Goal: Task Accomplishment & Management: Complete application form

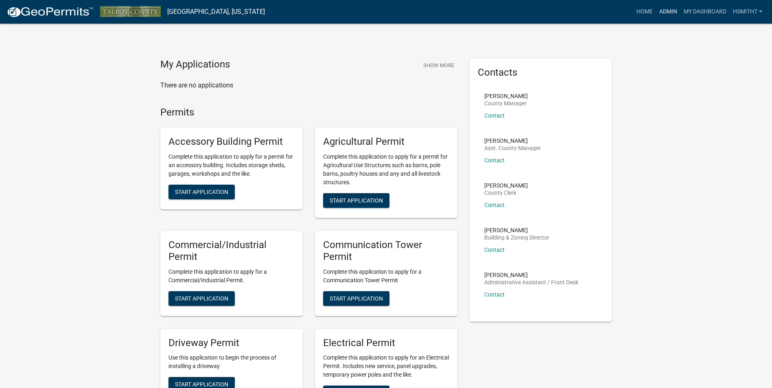
click at [657, 8] on link "Admin" at bounding box center [668, 11] width 24 height 15
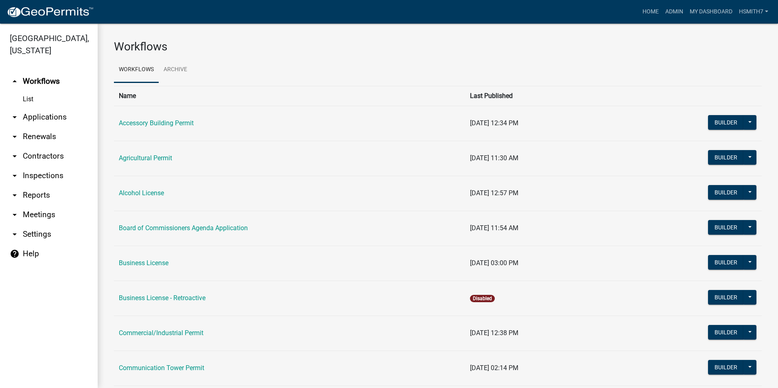
click at [57, 116] on link "arrow_drop_down Applications" at bounding box center [49, 117] width 98 height 20
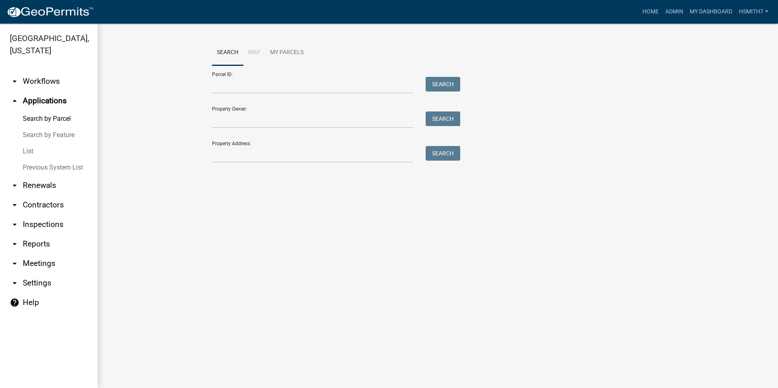
click at [28, 153] on link "List" at bounding box center [49, 151] width 98 height 16
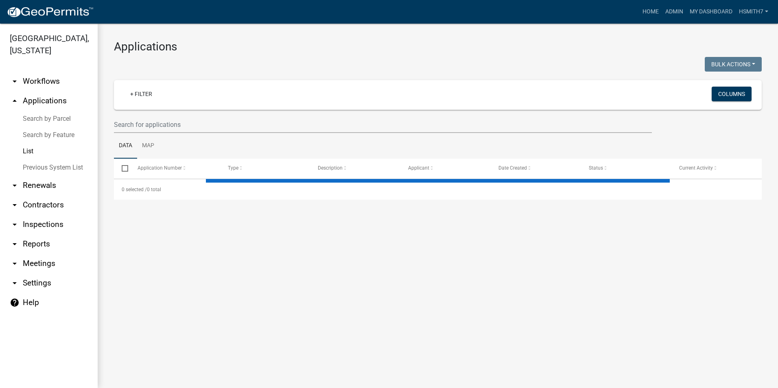
select select "3: 100"
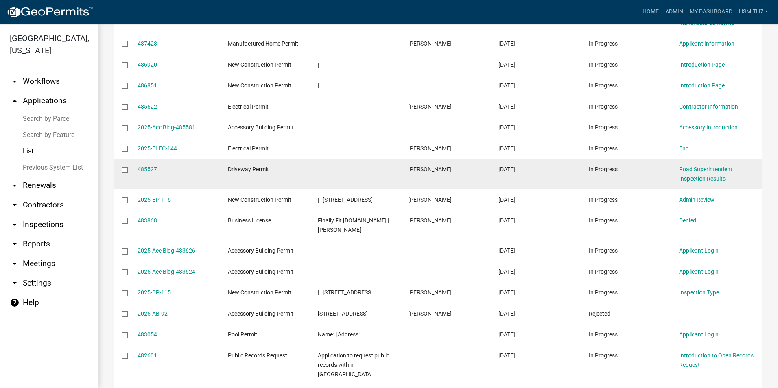
scroll to position [732, 0]
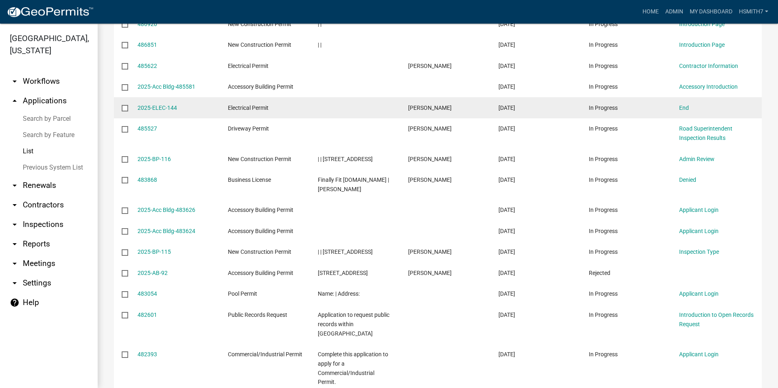
click at [678, 111] on datatable-body-cell "End" at bounding box center [716, 107] width 90 height 21
click at [681, 110] on link "End" at bounding box center [684, 108] width 10 height 7
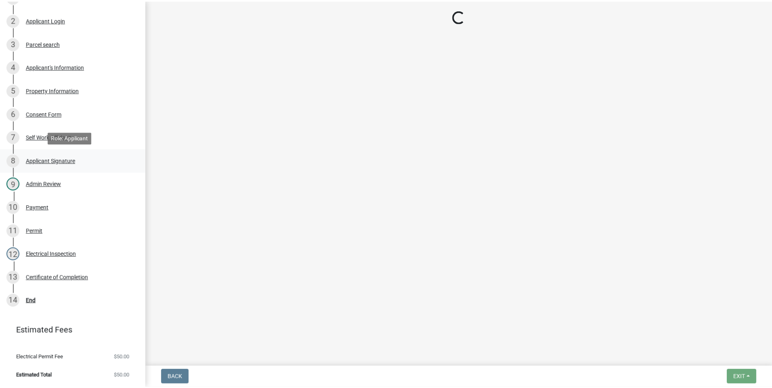
scroll to position [161, 0]
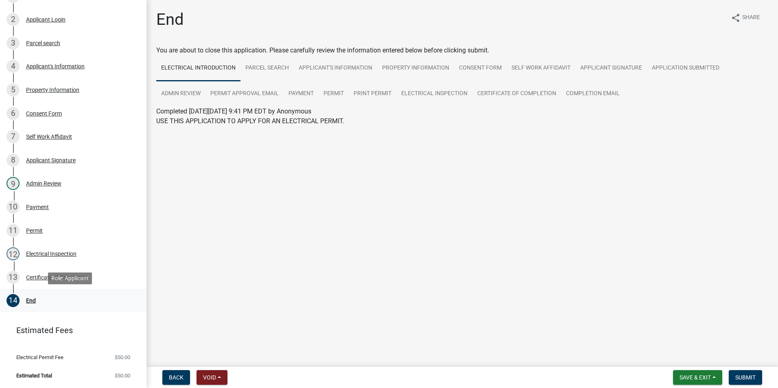
click at [51, 303] on div "14 End" at bounding box center [70, 300] width 127 height 13
click at [748, 377] on span "Submit" at bounding box center [745, 377] width 20 height 7
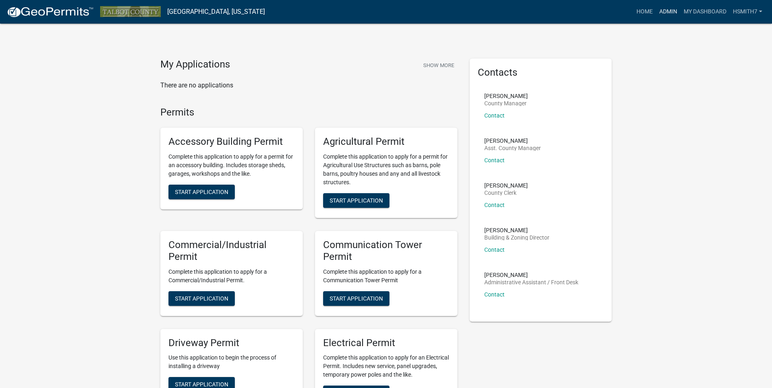
click at [664, 8] on link "Admin" at bounding box center [668, 11] width 24 height 15
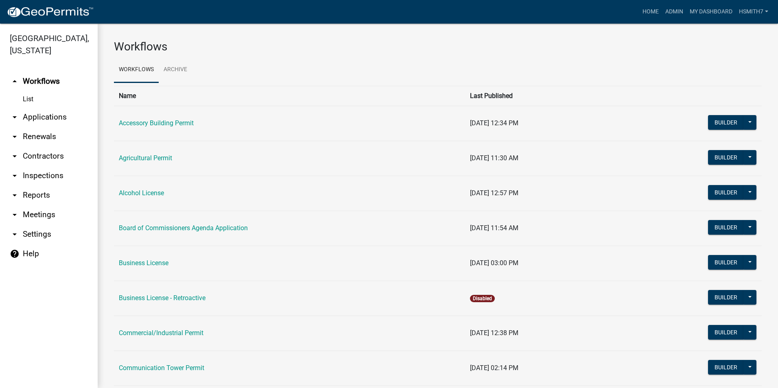
click at [74, 118] on link "arrow_drop_down Applications" at bounding box center [49, 117] width 98 height 20
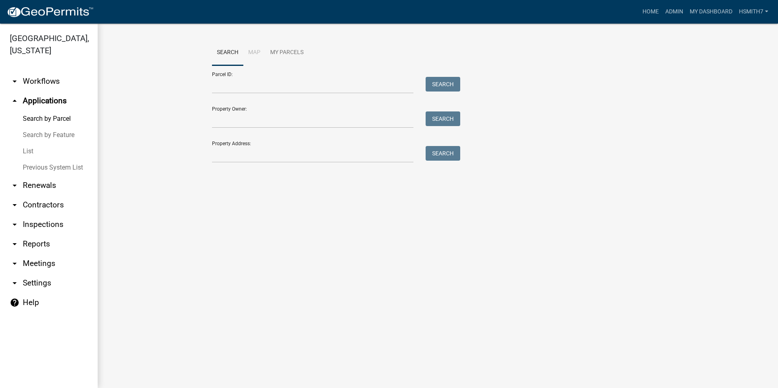
click at [30, 148] on link "List" at bounding box center [49, 151] width 98 height 16
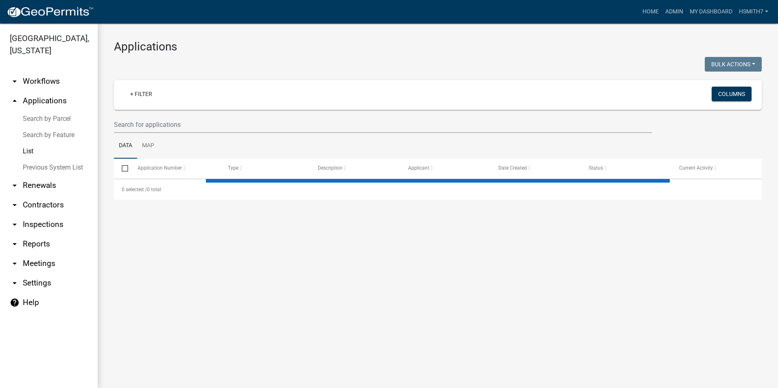
select select "3: 100"
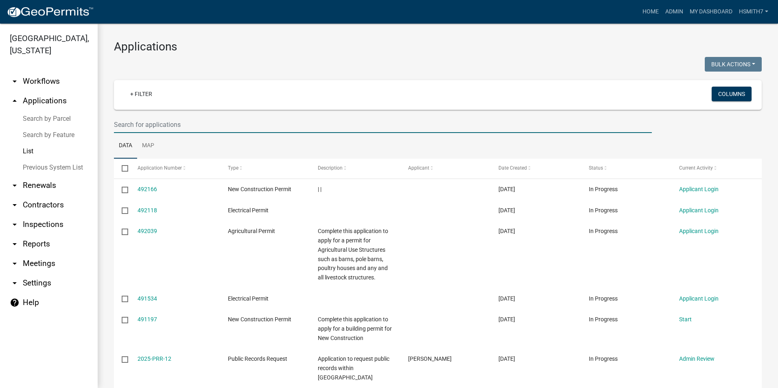
click at [346, 132] on input "text" at bounding box center [383, 124] width 538 height 17
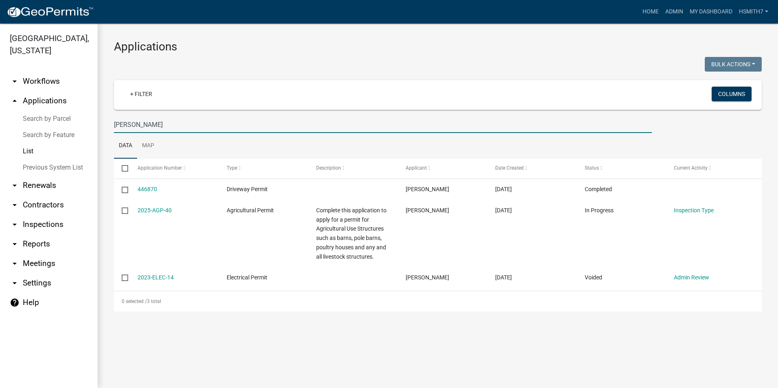
drag, startPoint x: 169, startPoint y: 118, endPoint x: 13, endPoint y: 107, distance: 156.6
click at [0, 127] on html "Internet Explorer does NOT work with GeoPermits. Get a new browser for more sec…" at bounding box center [389, 194] width 778 height 388
type input "sizemore"
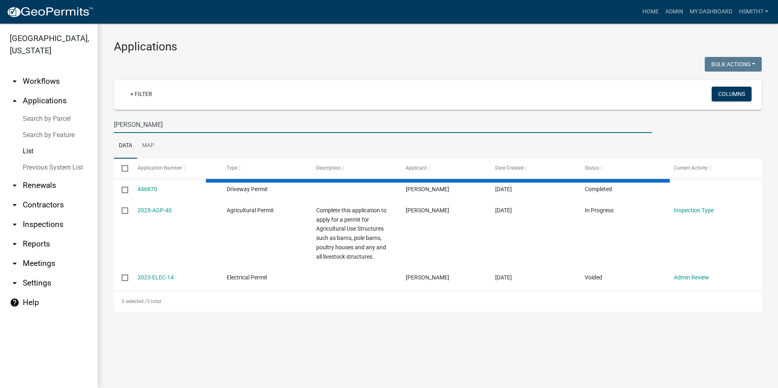
select select "3: 100"
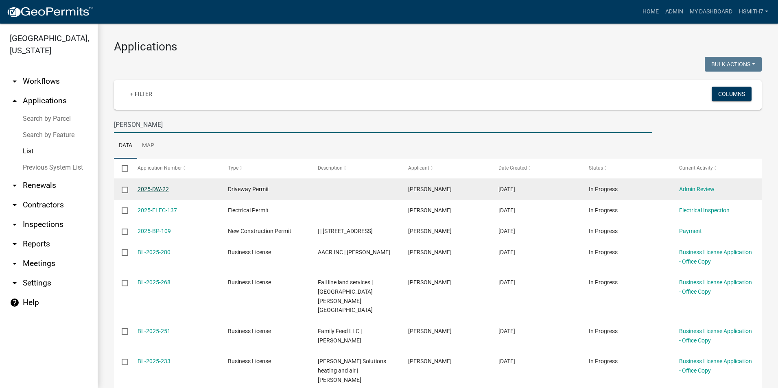
type input "sizemore"
click at [162, 186] on link "2025-DW-22" at bounding box center [153, 189] width 31 height 7
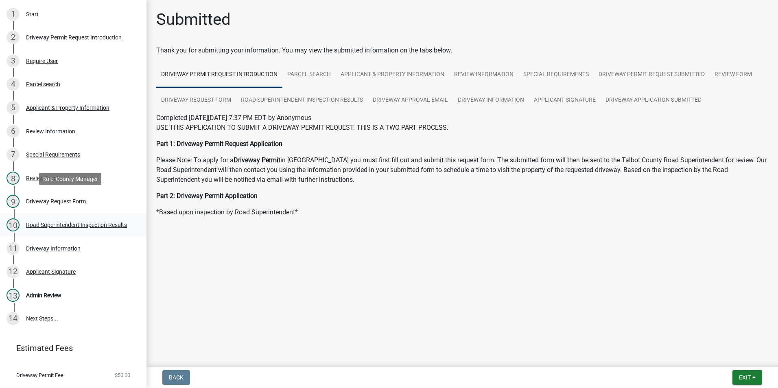
scroll to position [161, 0]
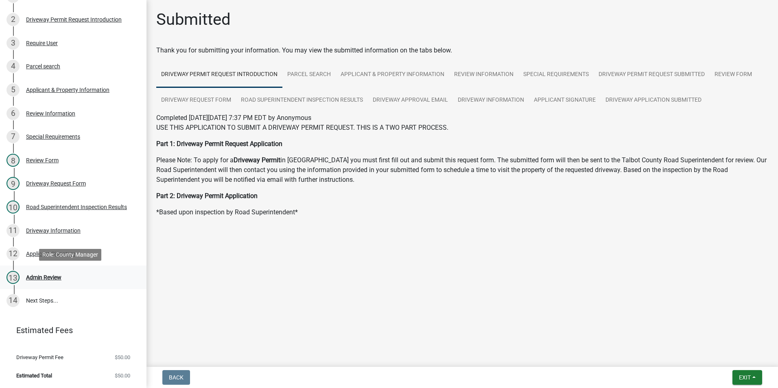
click at [79, 270] on link "13 Admin Review" at bounding box center [73, 278] width 146 height 24
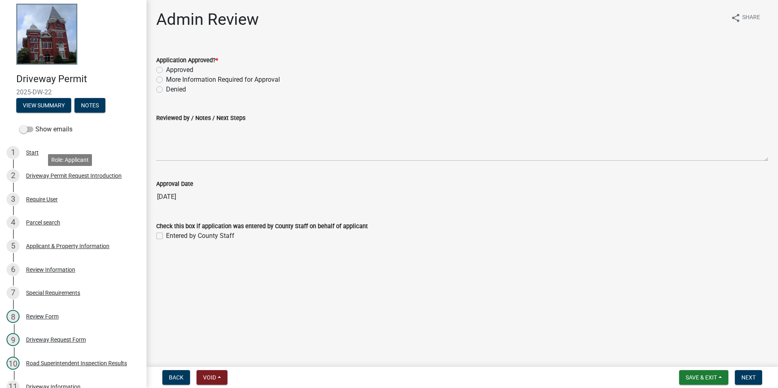
scroll to position [0, 0]
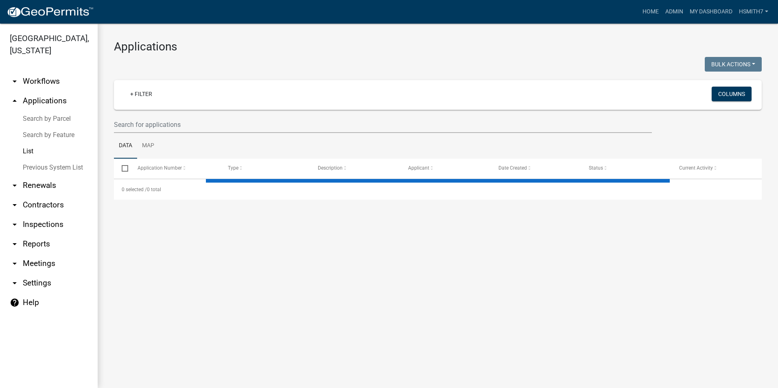
select select "3: 100"
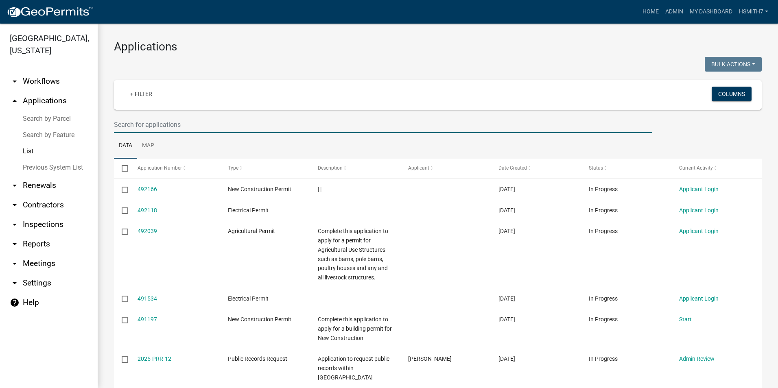
click at [228, 117] on input "text" at bounding box center [383, 124] width 538 height 17
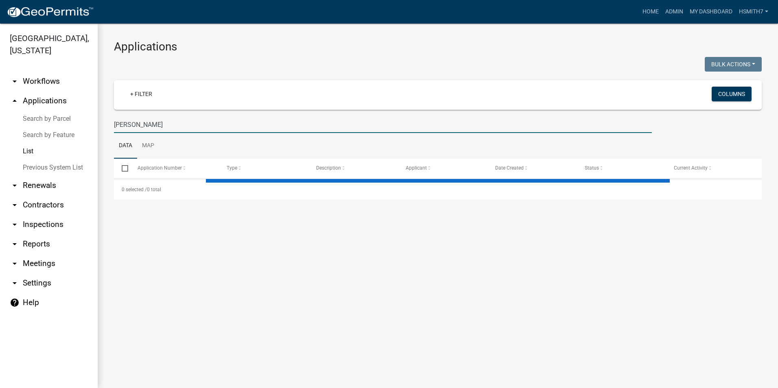
type input "sizemore"
select select "3: 100"
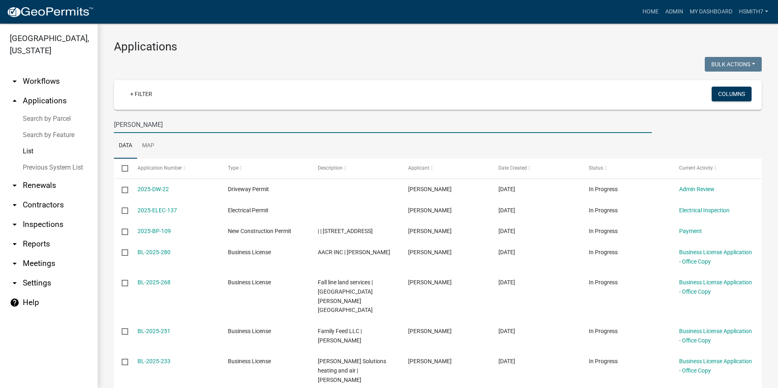
drag, startPoint x: 225, startPoint y: 125, endPoint x: 32, endPoint y: 134, distance: 193.9
click at [32, 134] on div "Talbot County, Georgia arrow_drop_down Workflows List arrow_drop_up Application…" at bounding box center [389, 206] width 778 height 365
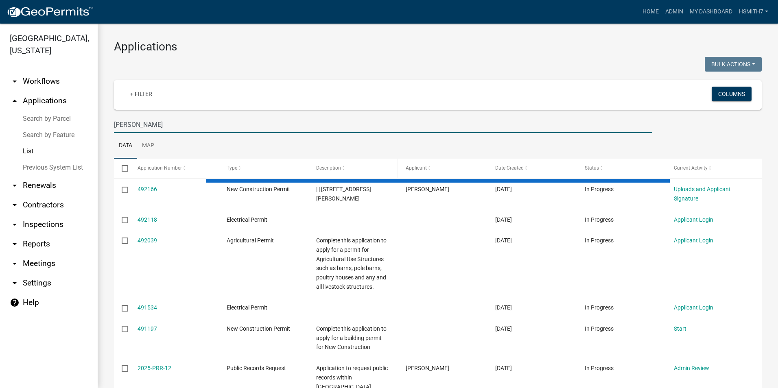
type input "EVERSON"
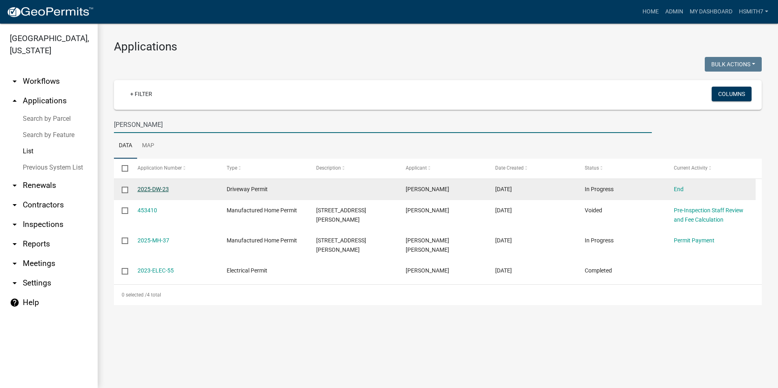
click at [153, 187] on link "2025-DW-23" at bounding box center [153, 189] width 31 height 7
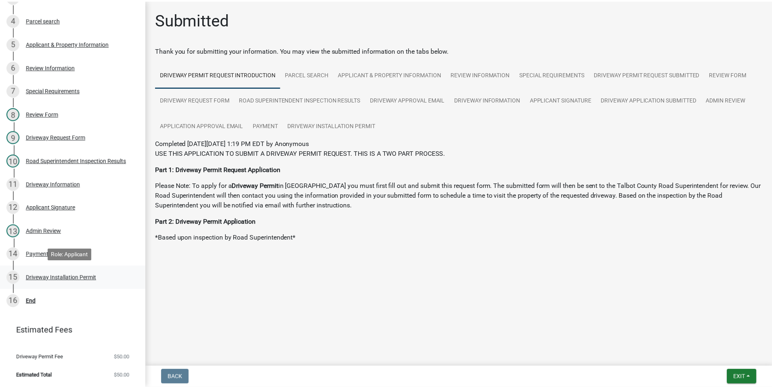
scroll to position [208, 0]
click at [75, 279] on div "Driveway Installation Permit" at bounding box center [61, 278] width 71 height 6
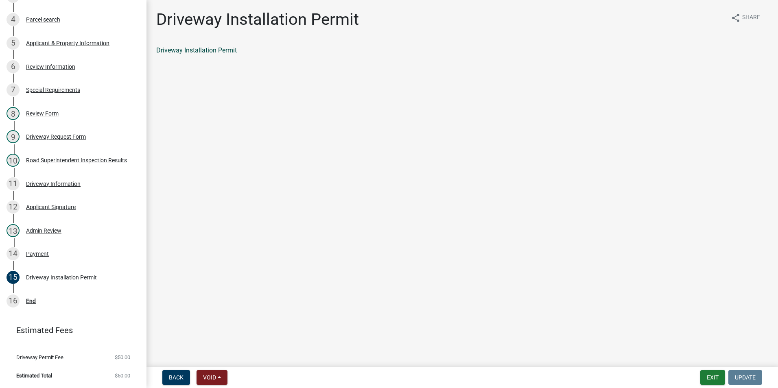
click at [227, 52] on link "Driveway Installation Permit" at bounding box center [196, 50] width 81 height 8
click at [56, 245] on link "14 Payment" at bounding box center [73, 254] width 146 height 24
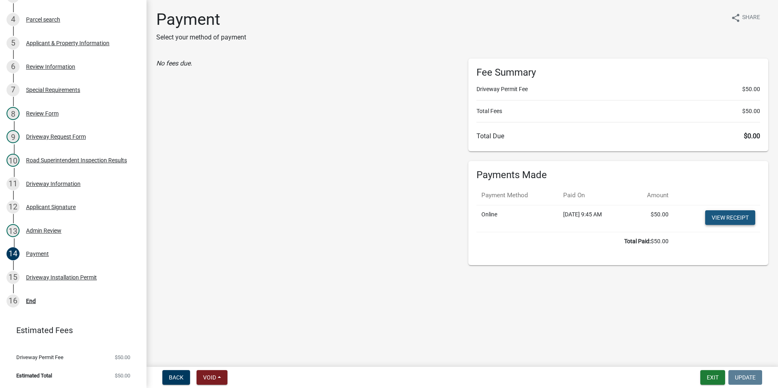
click at [741, 216] on link "View receipt" at bounding box center [730, 217] width 50 height 15
click at [32, 228] on div "Admin Review" at bounding box center [43, 231] width 35 height 6
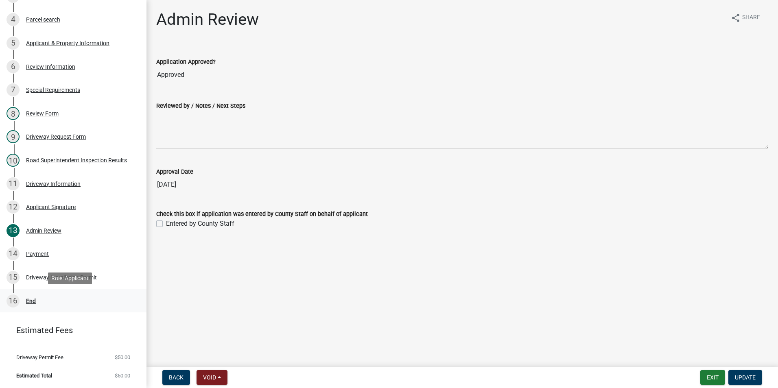
click at [59, 297] on div "16 End" at bounding box center [70, 301] width 127 height 13
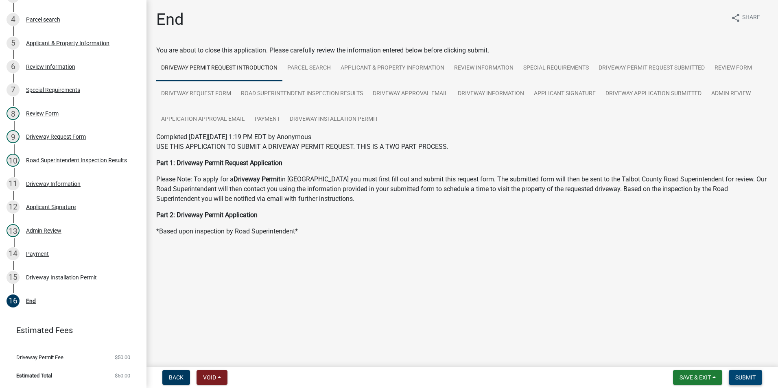
click at [736, 378] on span "Submit" at bounding box center [745, 377] width 20 height 7
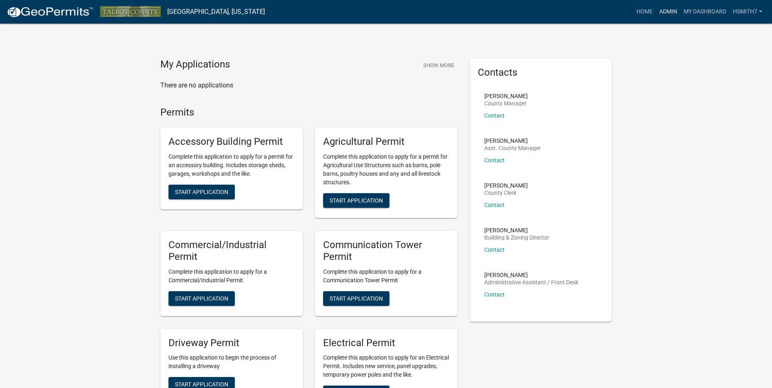
click at [661, 16] on link "Admin" at bounding box center [668, 11] width 24 height 15
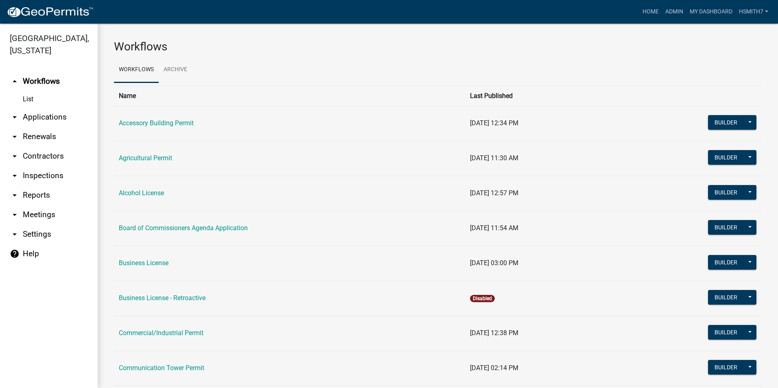
click at [38, 120] on link "arrow_drop_down Applications" at bounding box center [49, 117] width 98 height 20
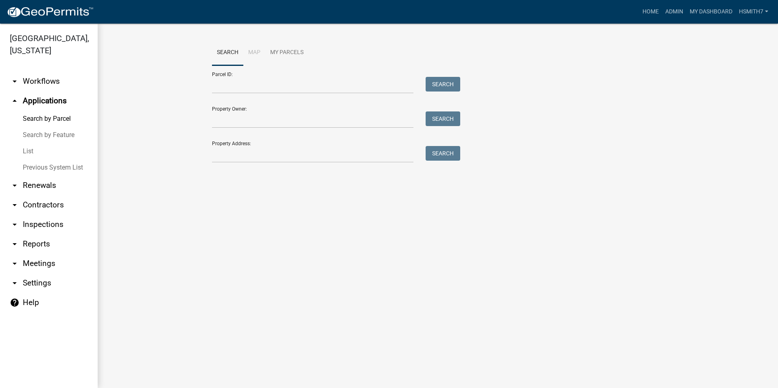
click at [28, 154] on link "List" at bounding box center [49, 151] width 98 height 16
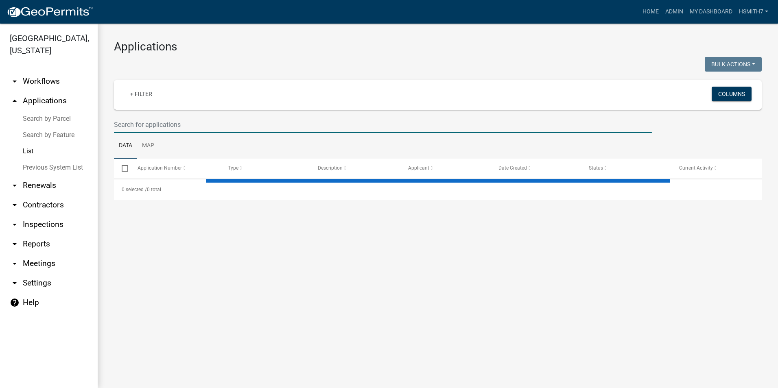
click at [167, 128] on input "text" at bounding box center [383, 124] width 538 height 17
select select "3: 100"
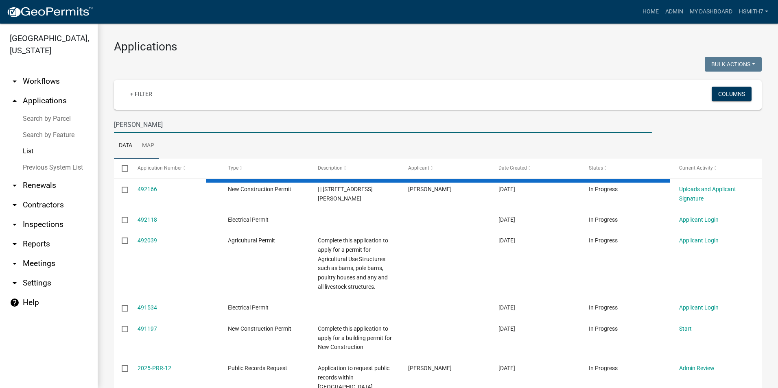
type input "EVERSON"
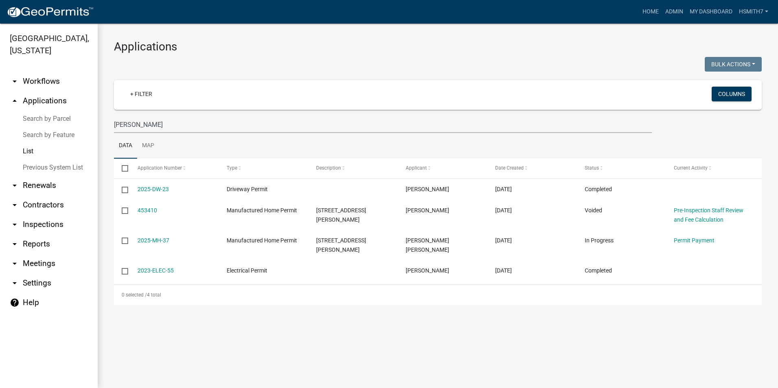
click at [667, 373] on main "Applications Bulk Actions Void Expire Lock Withdraw + Filter Columns EVERSON Da…" at bounding box center [438, 206] width 680 height 365
click at [666, 345] on main "Applications Bulk Actions Void Expire Lock Withdraw + Filter Columns EVERSON Da…" at bounding box center [438, 206] width 680 height 365
click at [352, 378] on main "Applications Bulk Actions Void Expire Lock Withdraw + Filter Columns EVERSON Da…" at bounding box center [438, 206] width 680 height 365
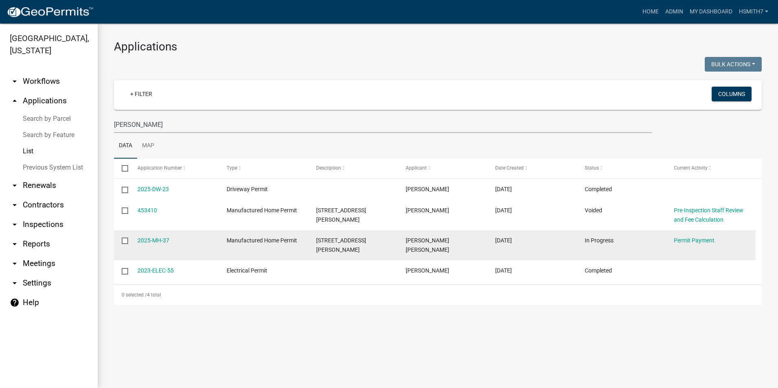
click at [682, 246] on datatable-body-cell "Permit Payment" at bounding box center [711, 245] width 90 height 30
click at [684, 242] on link "Permit Payment" at bounding box center [694, 240] width 41 height 7
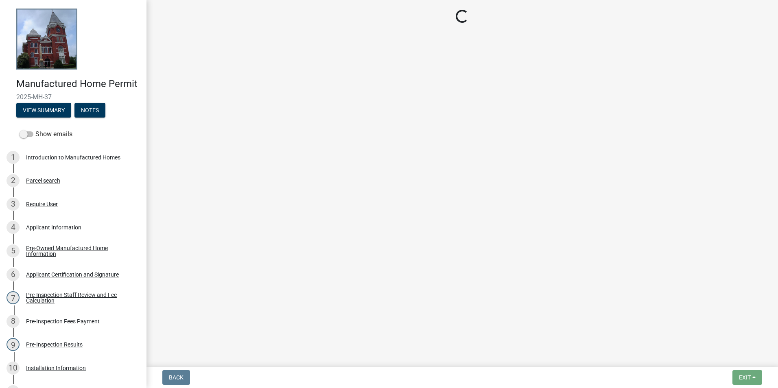
select select "3: 3"
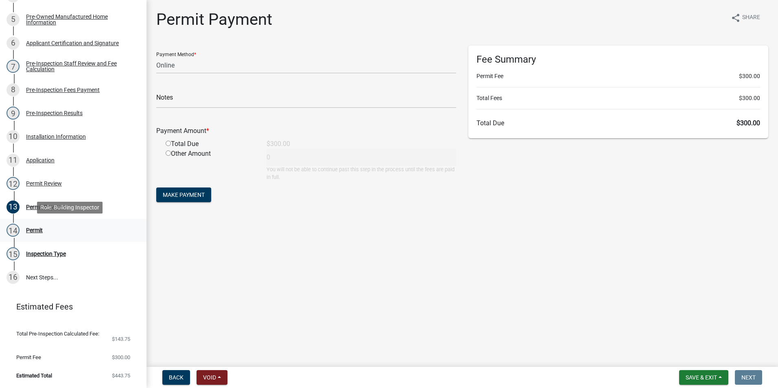
scroll to position [243, 0]
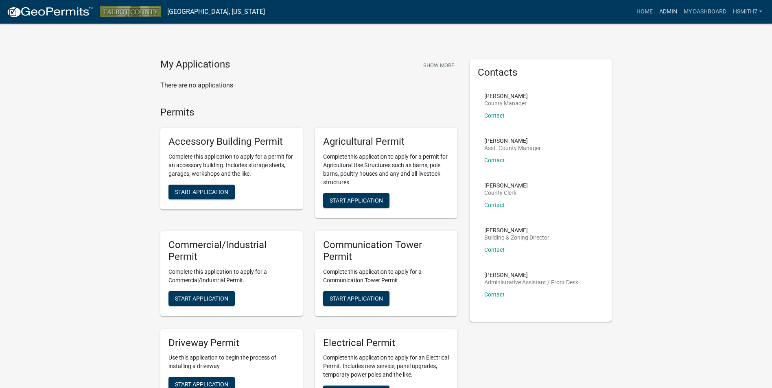
click at [665, 10] on link "Admin" at bounding box center [668, 11] width 24 height 15
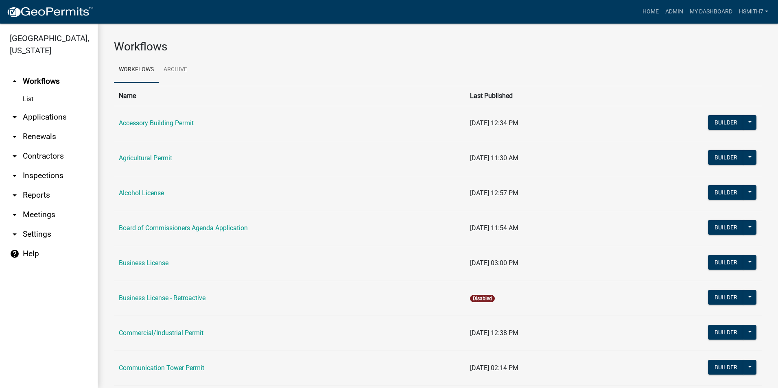
click at [25, 117] on link "arrow_drop_down Applications" at bounding box center [49, 117] width 98 height 20
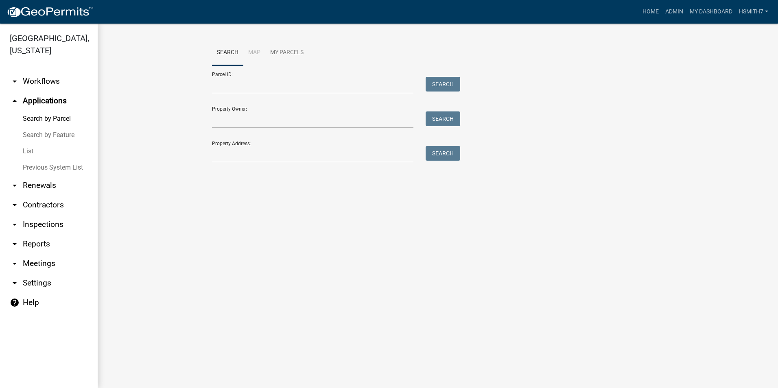
click at [27, 151] on link "List" at bounding box center [49, 151] width 98 height 16
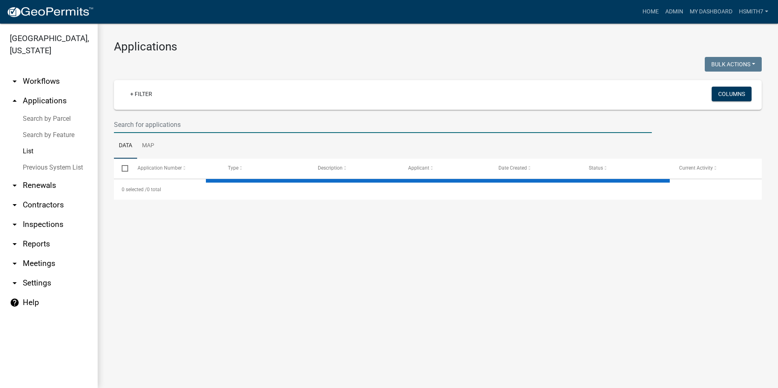
click at [214, 121] on input "text" at bounding box center [383, 124] width 538 height 17
select select "3: 100"
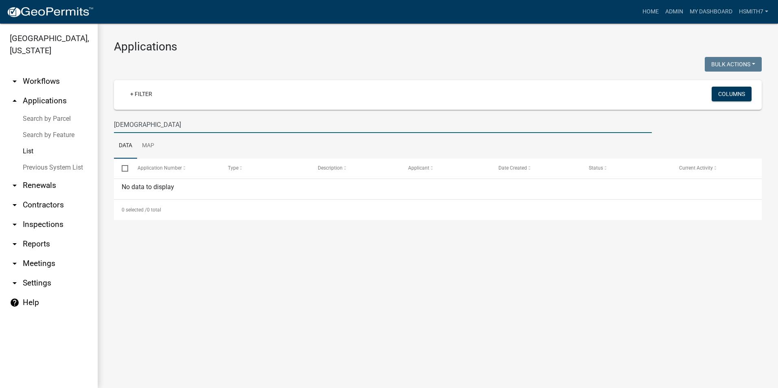
drag, startPoint x: 197, startPoint y: 126, endPoint x: 47, endPoint y: 129, distance: 149.3
click at [47, 129] on div "Talbot County, Georgia arrow_drop_down Workflows List arrow_drop_up Application…" at bounding box center [389, 206] width 778 height 365
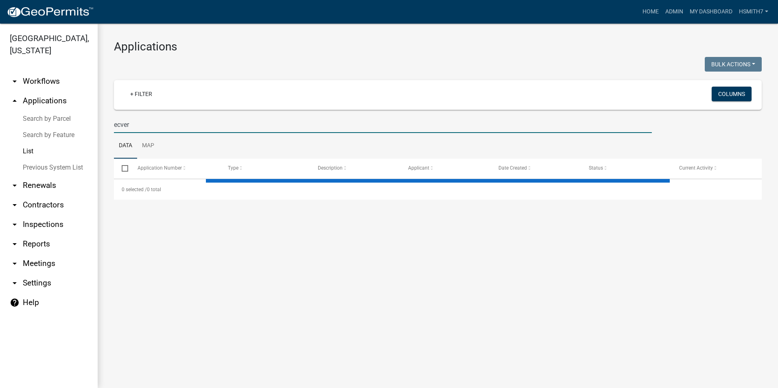
drag, startPoint x: 136, startPoint y: 125, endPoint x: 81, endPoint y: 118, distance: 55.4
click at [82, 118] on div "Talbot County, Georgia arrow_drop_down Workflows List arrow_drop_up Application…" at bounding box center [389, 206] width 778 height 365
click at [138, 125] on input "ecv" at bounding box center [383, 124] width 538 height 17
drag, startPoint x: 138, startPoint y: 125, endPoint x: 91, endPoint y: 122, distance: 46.9
click at [93, 122] on div "Talbot County, Georgia arrow_drop_down Workflows List arrow_drop_up Application…" at bounding box center [389, 206] width 778 height 365
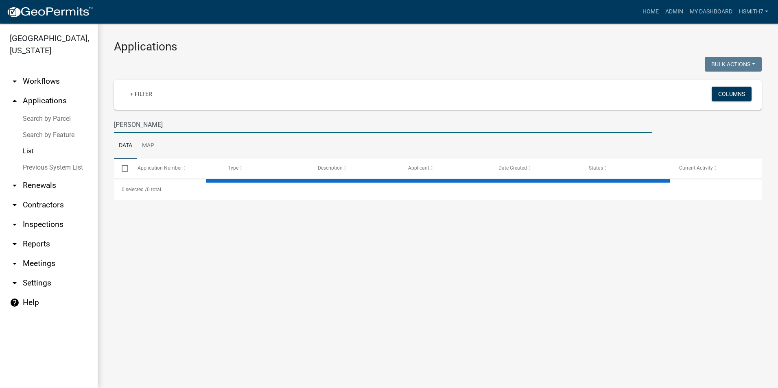
type input "everson"
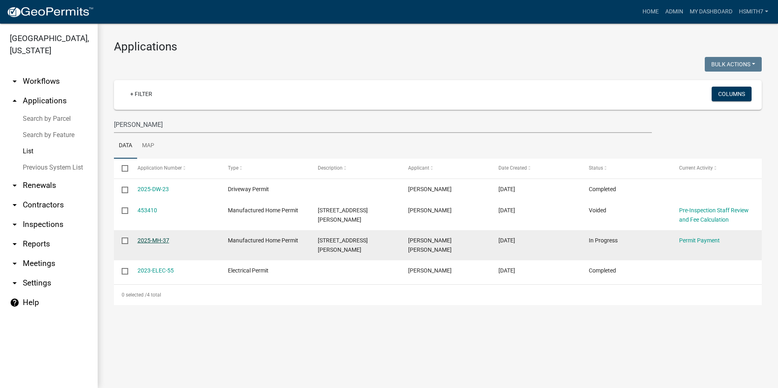
click at [159, 242] on link "2025-MH-37" at bounding box center [154, 240] width 32 height 7
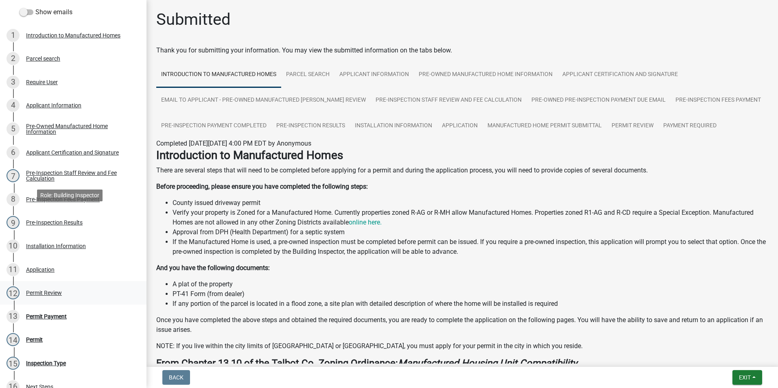
scroll to position [243, 0]
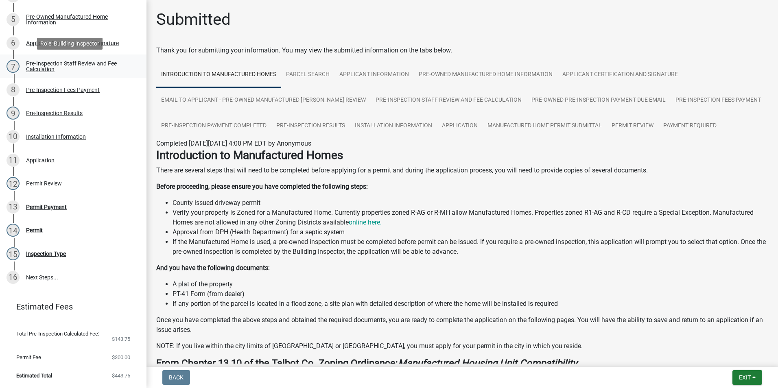
click at [103, 68] on div "Pre-Inspection Staff Review and Fee Calculation" at bounding box center [79, 66] width 107 height 11
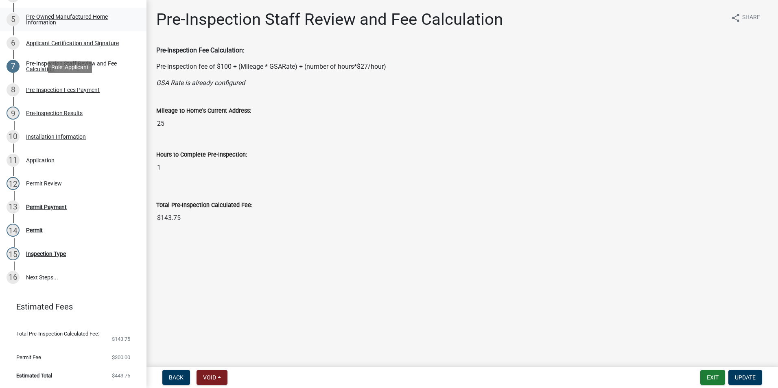
scroll to position [203, 0]
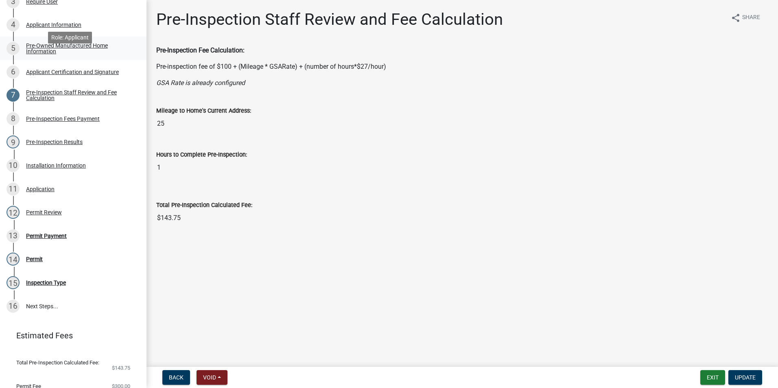
click at [100, 54] on div "Pre-Owned Manufactured Home Information" at bounding box center [79, 48] width 107 height 11
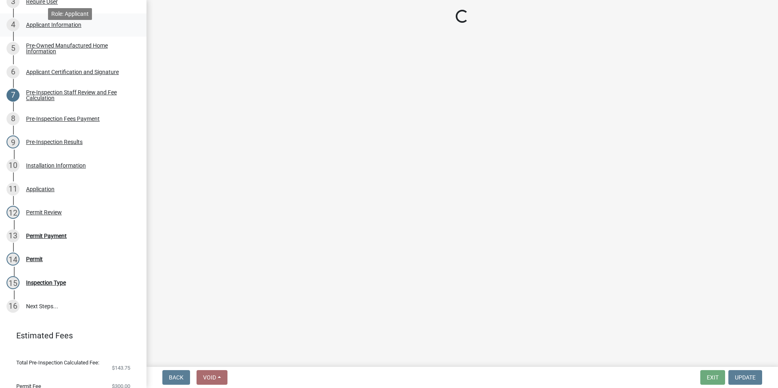
click at [94, 31] on div "4 Applicant Information" at bounding box center [70, 24] width 127 height 13
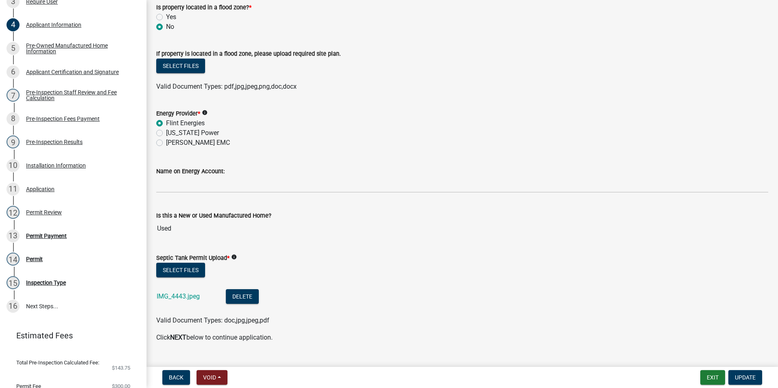
scroll to position [572, 0]
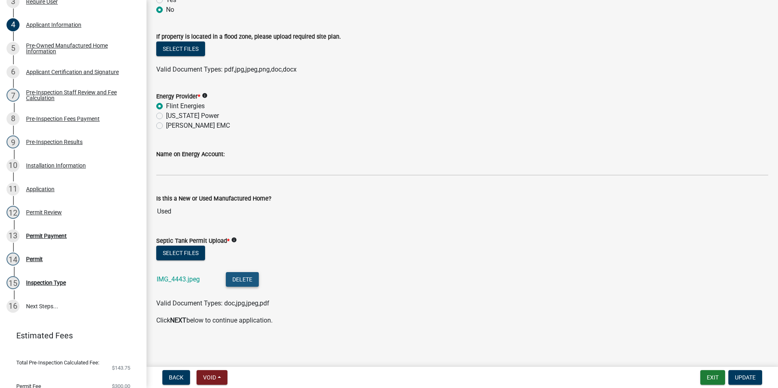
click at [238, 275] on button "Delete" at bounding box center [242, 279] width 33 height 15
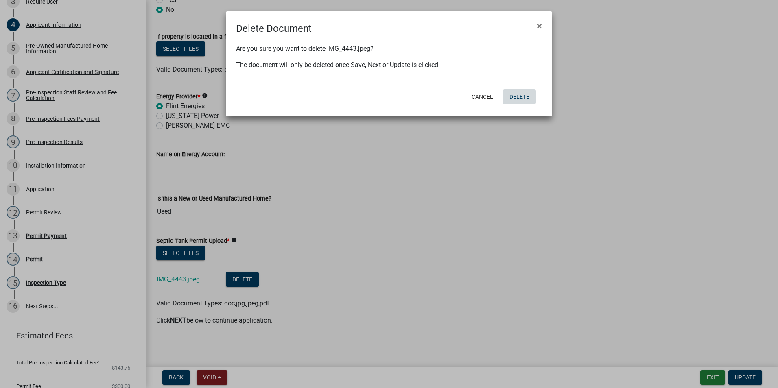
click at [519, 96] on button "Delete" at bounding box center [519, 97] width 33 height 15
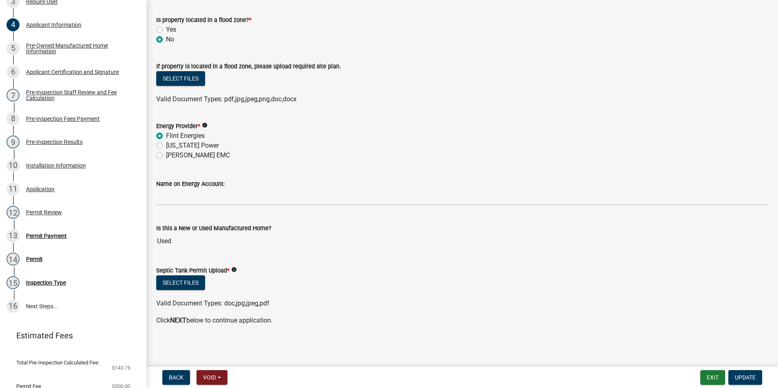
click at [190, 275] on div "Septic Tank Permit Upload * info" at bounding box center [462, 271] width 612 height 10
click at [191, 279] on button "Select files" at bounding box center [180, 282] width 49 height 15
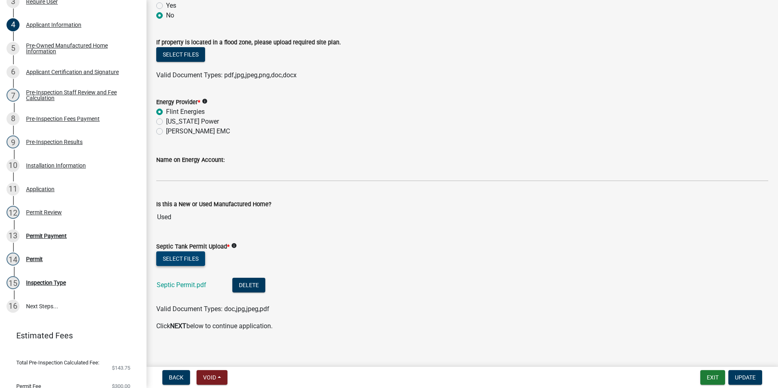
scroll to position [572, 0]
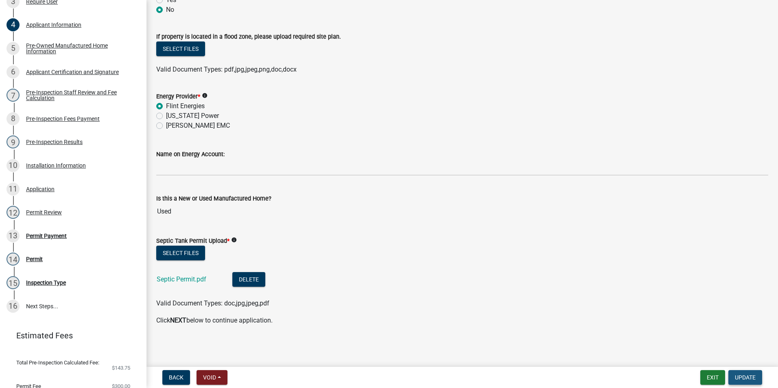
drag, startPoint x: 753, startPoint y: 378, endPoint x: 750, endPoint y: 373, distance: 5.5
click at [753, 378] on span "Update" at bounding box center [745, 377] width 21 height 7
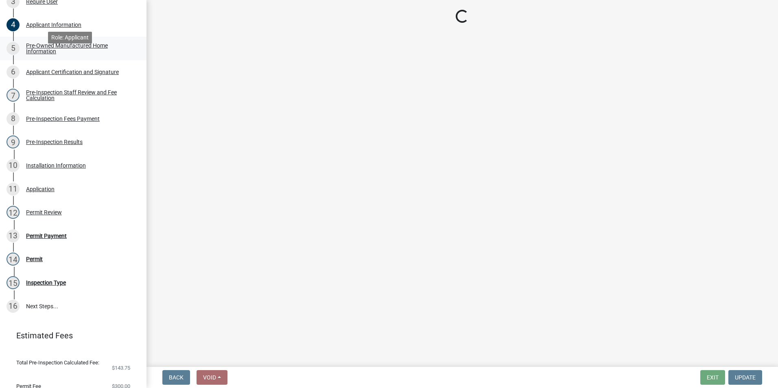
click at [86, 60] on link "5 Pre-Owned Manufactured Home Information" at bounding box center [73, 49] width 146 height 24
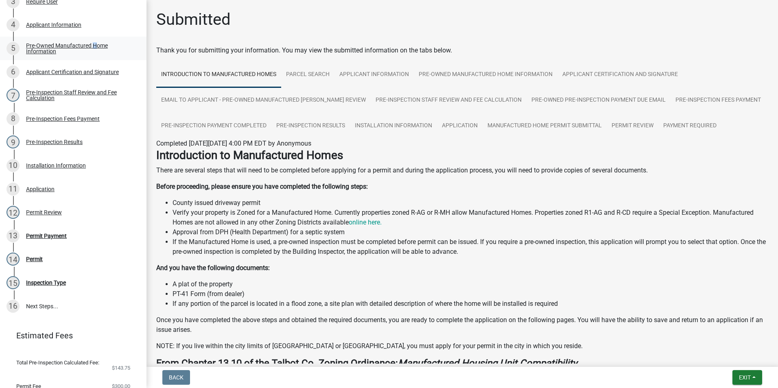
click at [92, 54] on div "Pre-Owned Manufactured Home Information" at bounding box center [79, 48] width 107 height 11
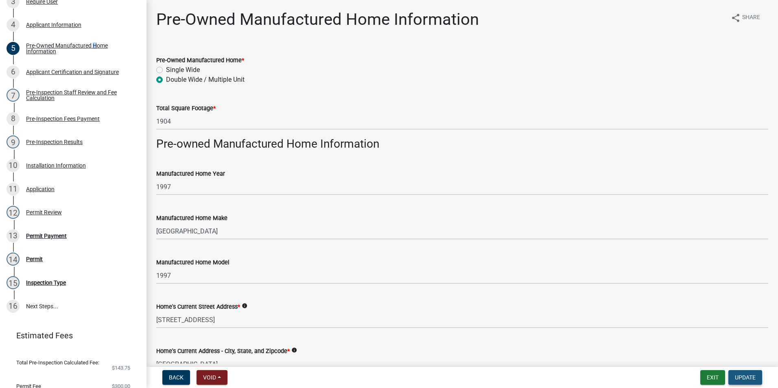
click at [741, 378] on span "Update" at bounding box center [745, 377] width 21 height 7
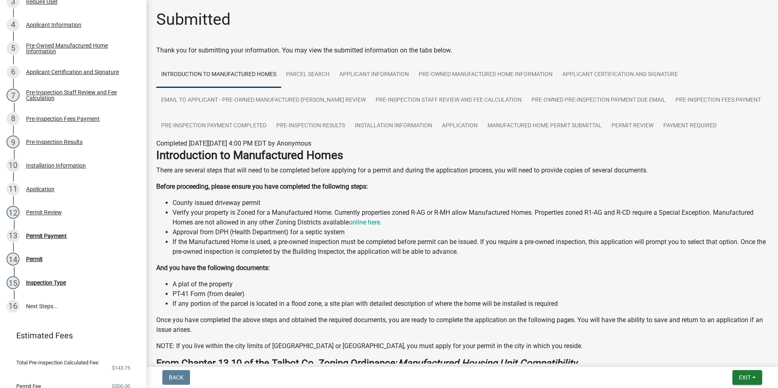
click at [719, 378] on div "Back Exit Save Save & Exit" at bounding box center [462, 377] width 618 height 15
click at [51, 242] on div "13 Permit Payment" at bounding box center [70, 235] width 127 height 13
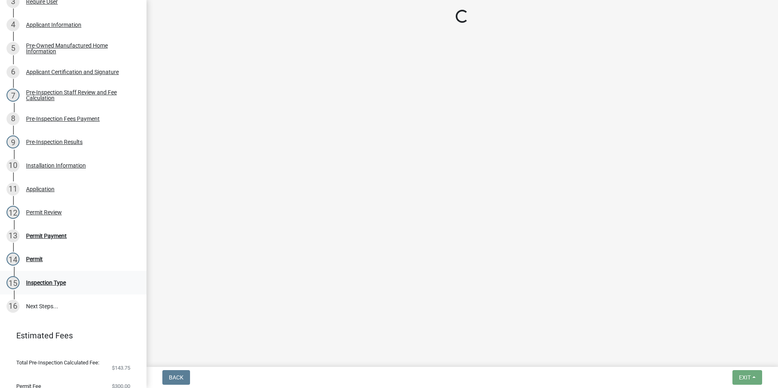
select select "3: 3"
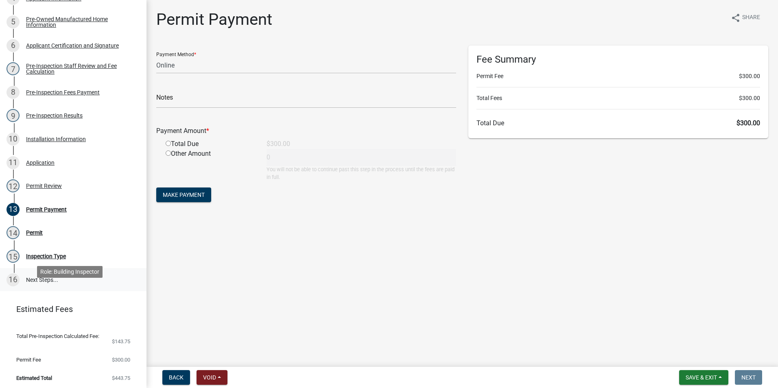
scroll to position [243, 0]
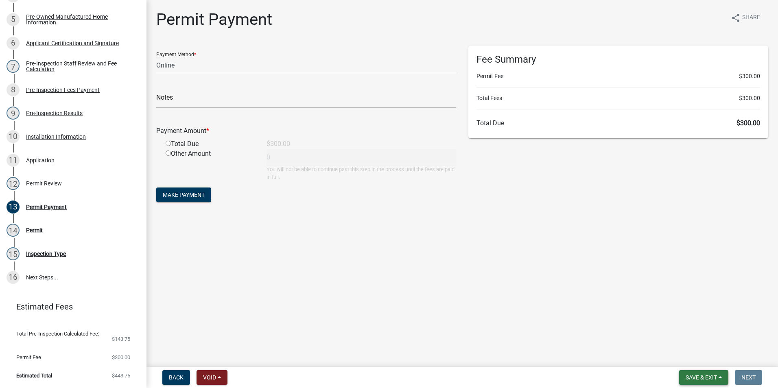
click at [708, 378] on span "Save & Exit" at bounding box center [701, 377] width 31 height 7
click at [708, 358] on button "Save & Exit" at bounding box center [695, 357] width 65 height 20
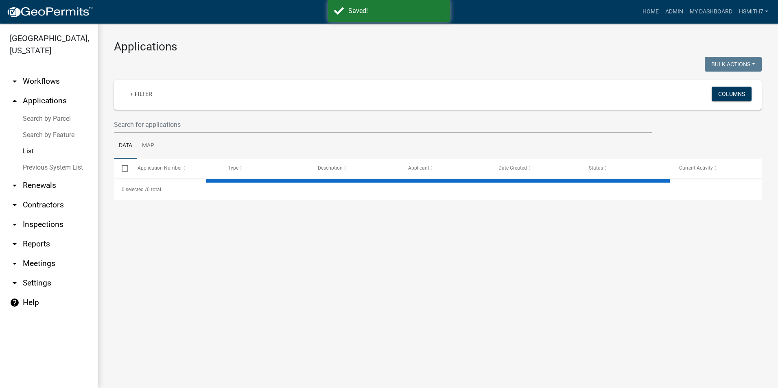
select select "3: 100"
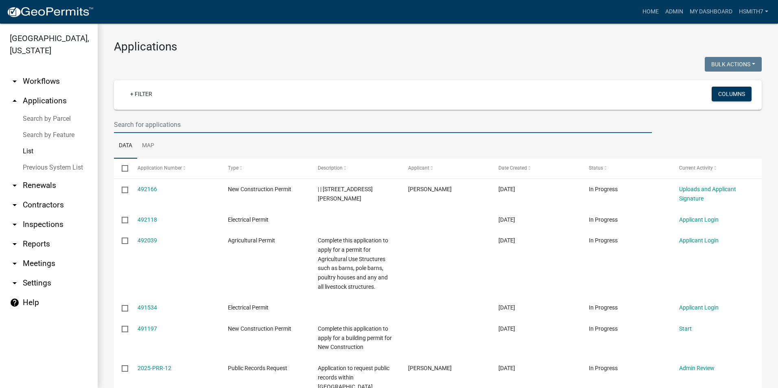
click at [194, 122] on input "text" at bounding box center [383, 124] width 538 height 17
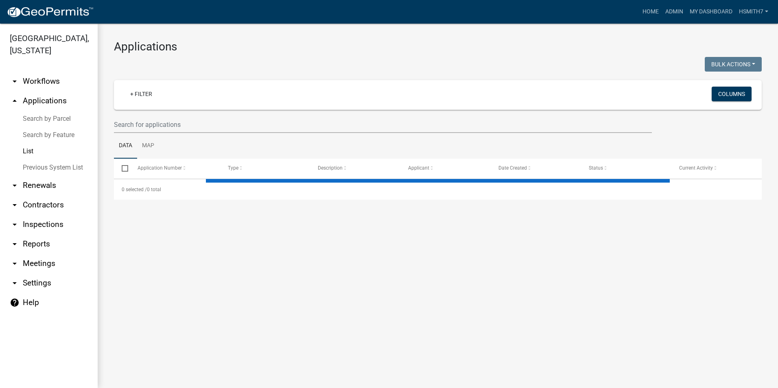
select select "3: 100"
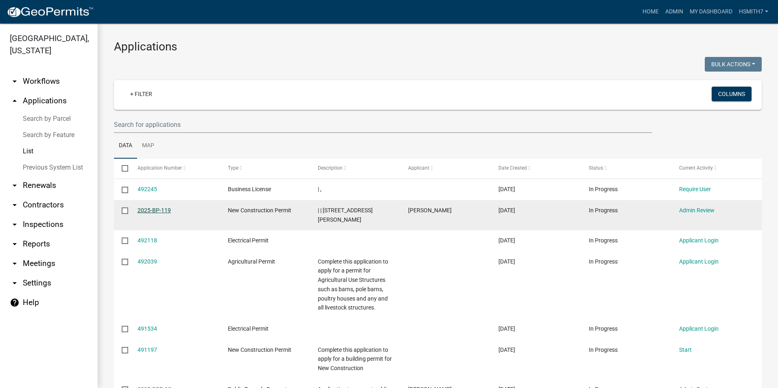
click at [153, 210] on link "2025-BP-119" at bounding box center [154, 210] width 33 height 7
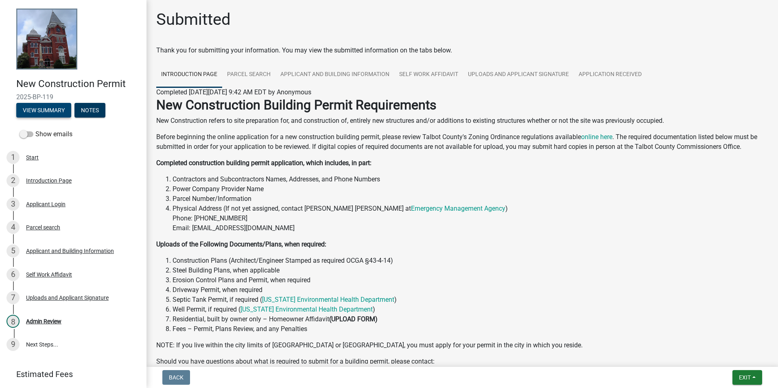
click at [24, 106] on button "View Summary" at bounding box center [43, 110] width 55 height 15
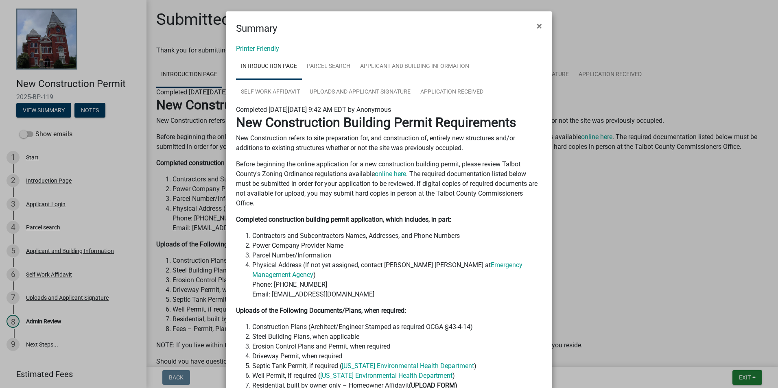
click at [252, 44] on div "Printer Friendly Introduction Page Parcel search Applicant and Building Informa…" at bounding box center [388, 275] width 325 height 478
click at [254, 48] on link "Printer Friendly" at bounding box center [257, 49] width 43 height 8
click at [541, 22] on button "×" at bounding box center [539, 26] width 18 height 23
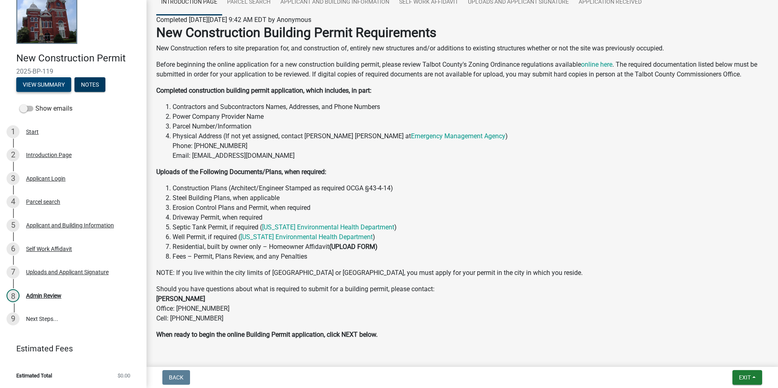
scroll to position [96, 0]
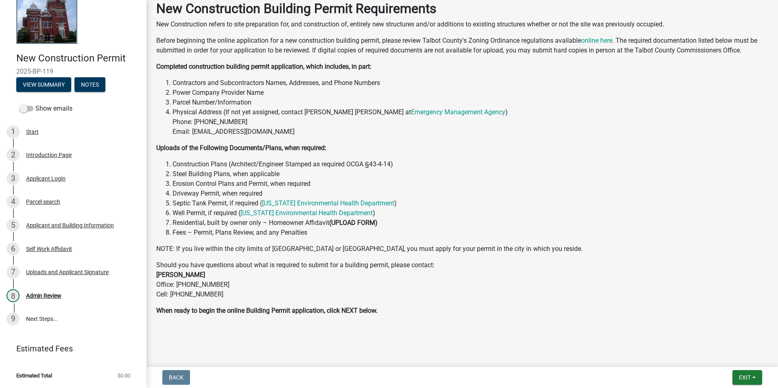
click at [352, 271] on p "Should you have questions about what is required to submit for a building permi…" at bounding box center [462, 279] width 612 height 39
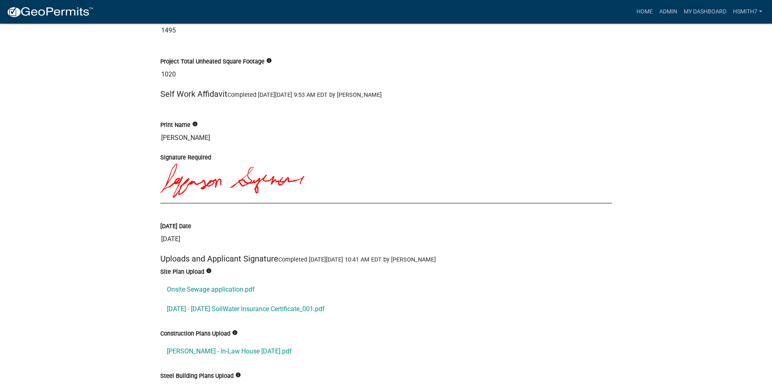
scroll to position [1424, 0]
click at [224, 287] on link "Onsite Sewage application.pdf" at bounding box center [386, 289] width 452 height 20
click at [276, 310] on link "[DATE] - [DATE] SoilWater Insurance Certificate_001.pdf" at bounding box center [386, 309] width 452 height 20
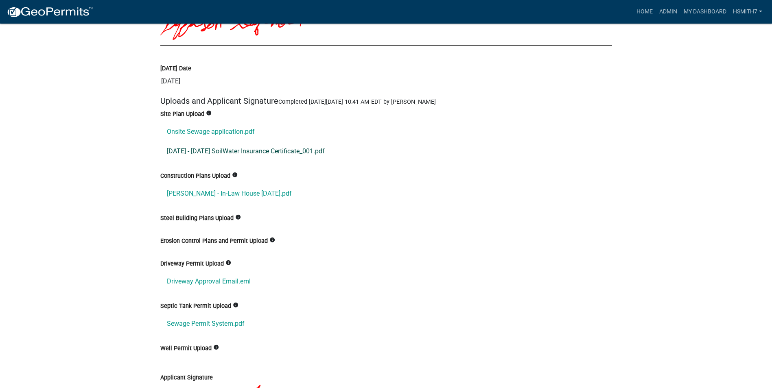
scroll to position [1587, 0]
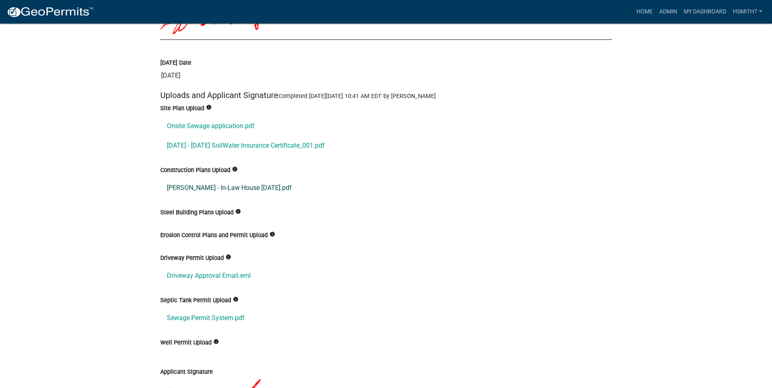
click at [231, 190] on link "[PERSON_NAME] - In-Law House [DATE].pdf" at bounding box center [386, 188] width 452 height 20
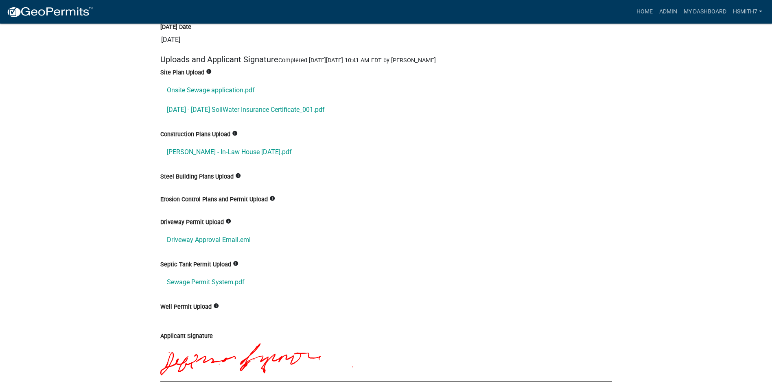
scroll to position [1668, 0]
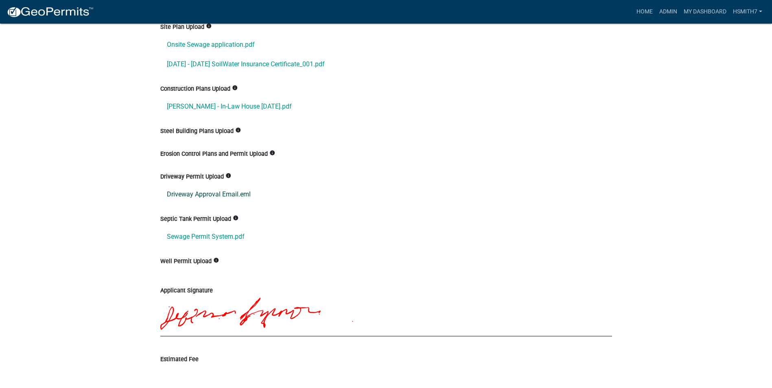
click at [238, 199] on link "Driveway Approval Email.eml" at bounding box center [386, 195] width 452 height 20
click at [209, 236] on link "Sewage Permit System.pdf" at bounding box center [386, 237] width 452 height 20
click at [221, 47] on link "Onsite Sewage application.pdf" at bounding box center [386, 45] width 452 height 20
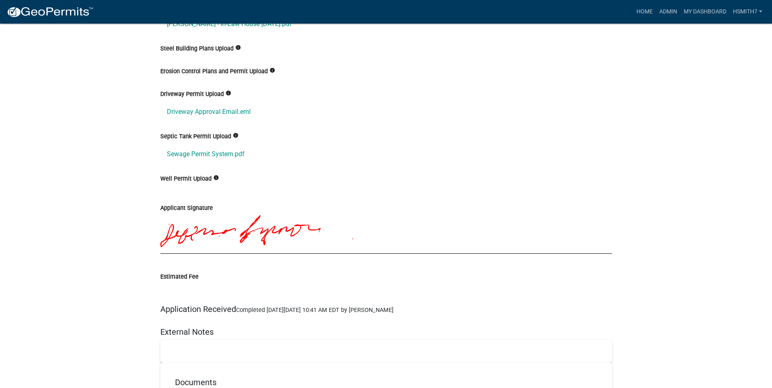
scroll to position [1749, 0]
drag, startPoint x: 213, startPoint y: 114, endPoint x: 460, endPoint y: 114, distance: 246.9
click at [460, 114] on link "Driveway Approval Email.eml" at bounding box center [386, 113] width 452 height 20
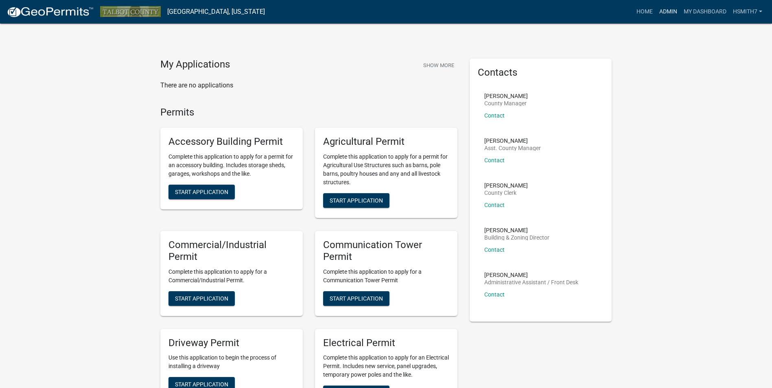
click at [666, 7] on link "Admin" at bounding box center [668, 11] width 24 height 15
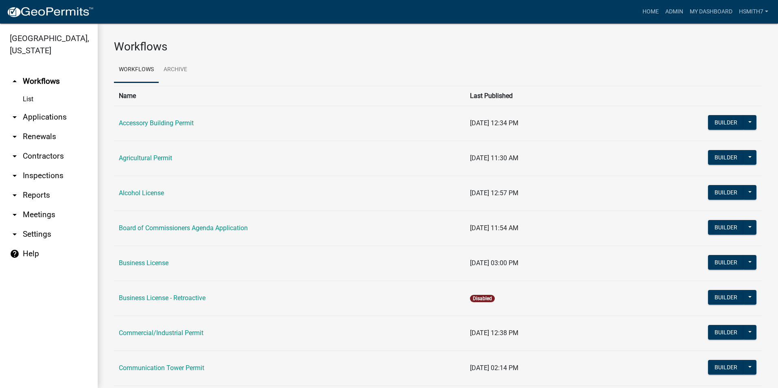
click at [59, 116] on link "arrow_drop_down Applications" at bounding box center [49, 117] width 98 height 20
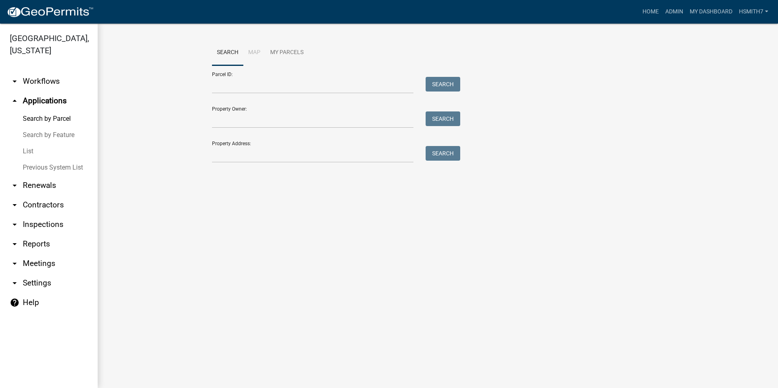
click at [34, 149] on link "List" at bounding box center [49, 151] width 98 height 16
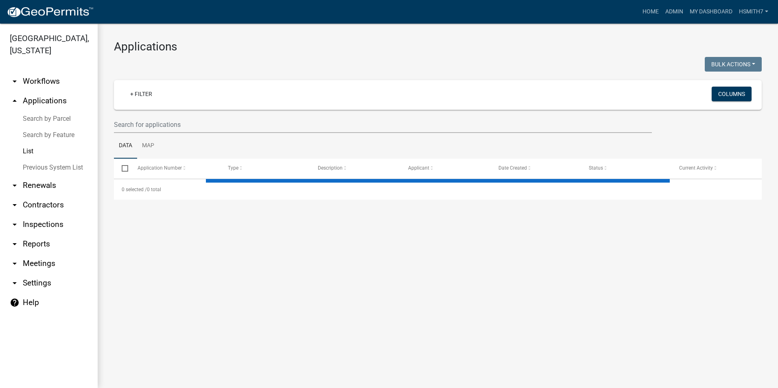
select select "3: 100"
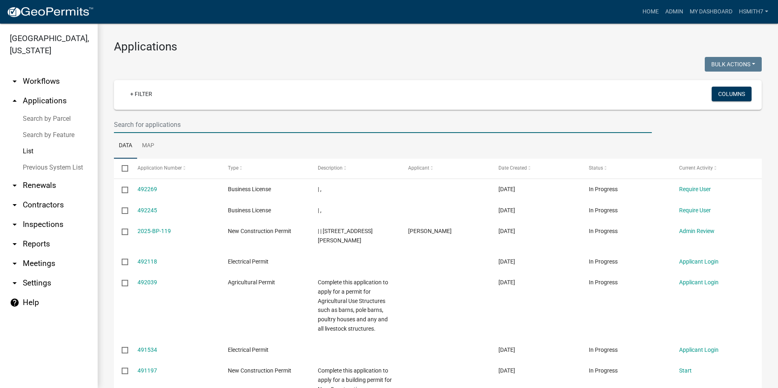
click at [191, 118] on input "text" at bounding box center [383, 124] width 538 height 17
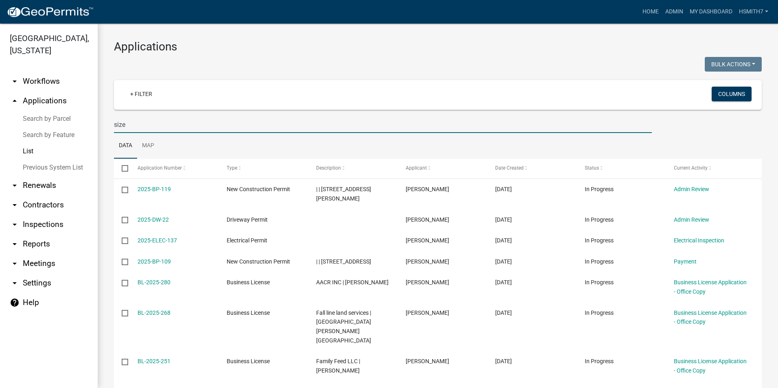
type input "size"
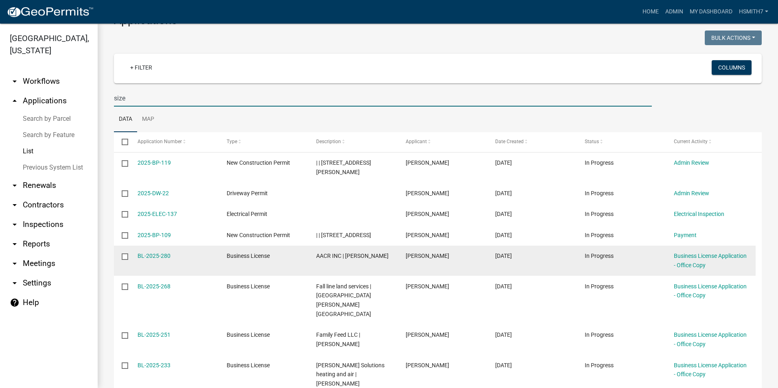
scroll to position [41, 0]
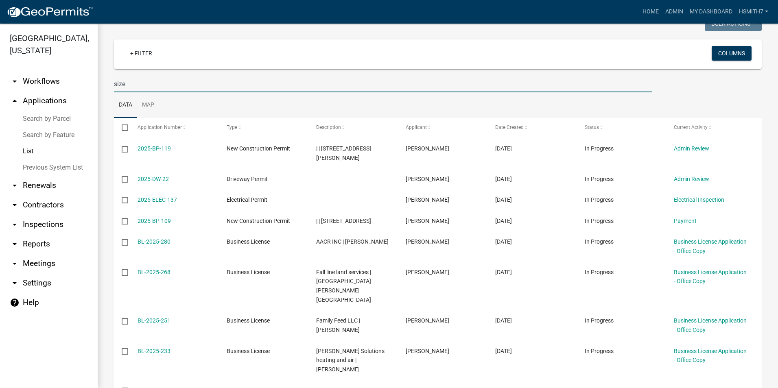
drag, startPoint x: 290, startPoint y: 80, endPoint x: 286, endPoint y: 79, distance: 4.8
click at [286, 79] on input "size" at bounding box center [383, 84] width 538 height 17
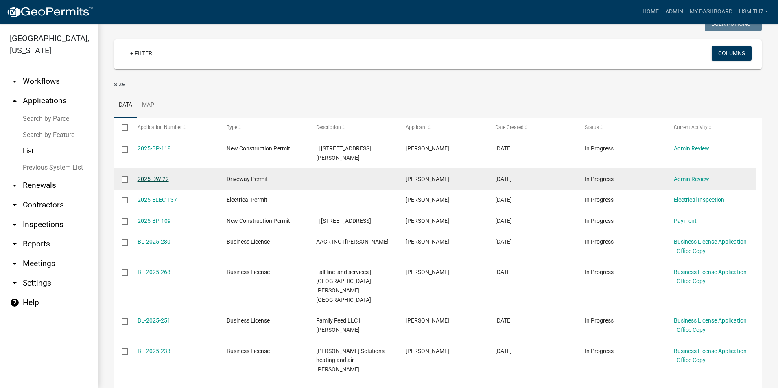
click at [161, 176] on link "2025-DW-22" at bounding box center [153, 179] width 31 height 7
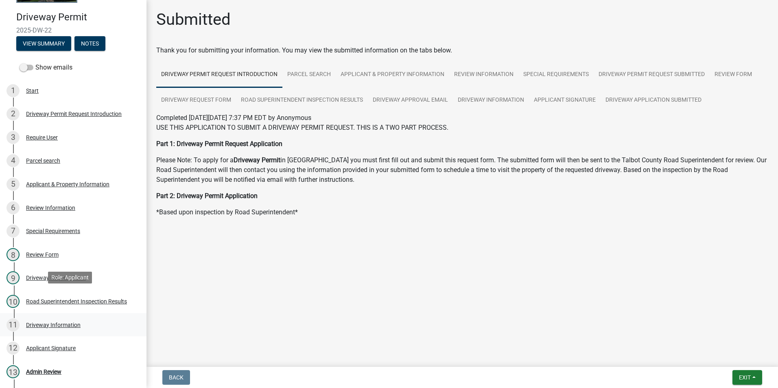
scroll to position [161, 0]
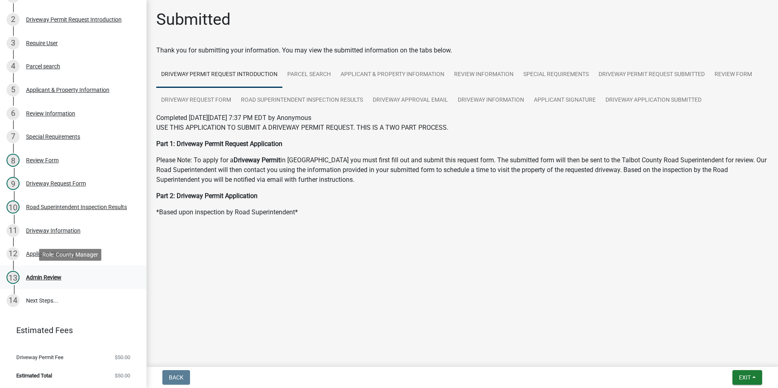
click at [68, 273] on div "13 Admin Review" at bounding box center [70, 277] width 127 height 13
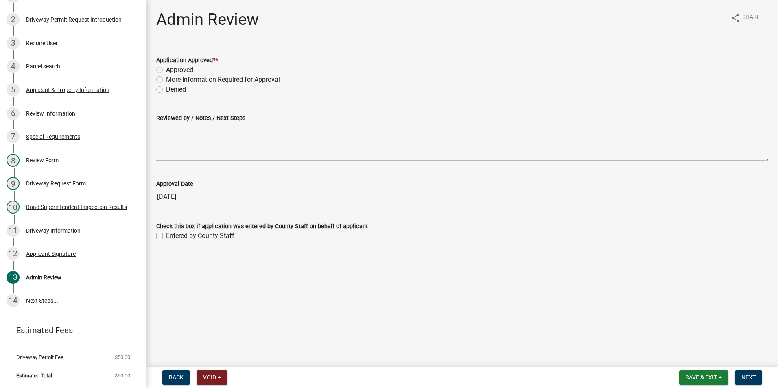
click at [194, 64] on div "Application Approved? *" at bounding box center [462, 60] width 612 height 10
click at [192, 68] on label "Approved" at bounding box center [179, 70] width 27 height 10
click at [171, 68] on input "Approved" at bounding box center [168, 67] width 5 height 5
radio input "true"
click at [768, 373] on div "Back Void Withdraw Lock Expire Void Save & Exit Save Save & Exit Next" at bounding box center [462, 377] width 618 height 15
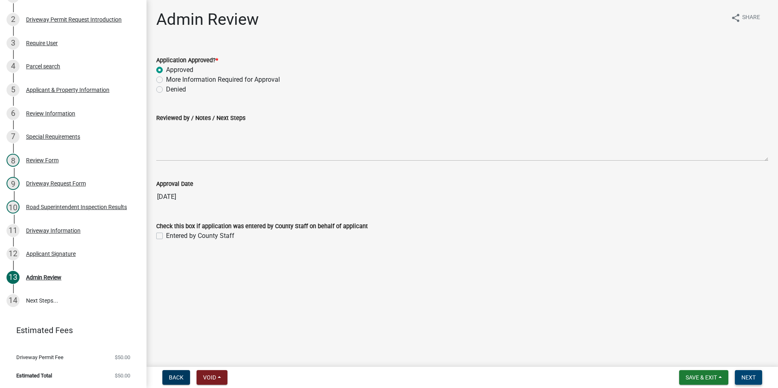
click at [754, 379] on span "Next" at bounding box center [748, 377] width 14 height 7
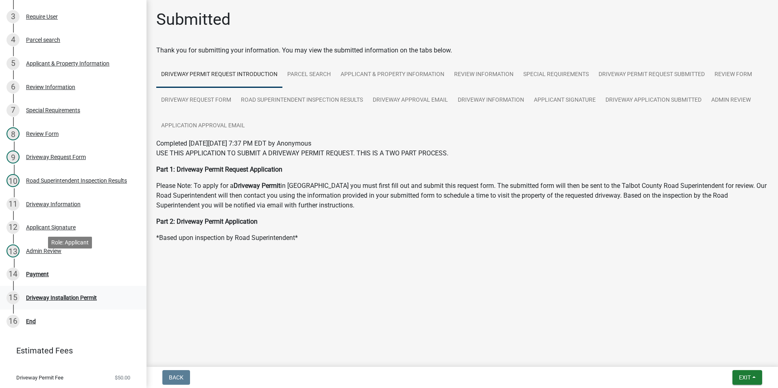
scroll to position [208, 0]
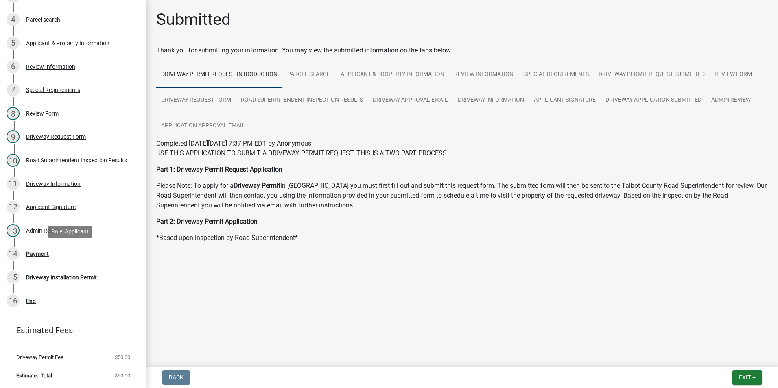
click at [81, 251] on div "14 Payment" at bounding box center [70, 253] width 127 height 13
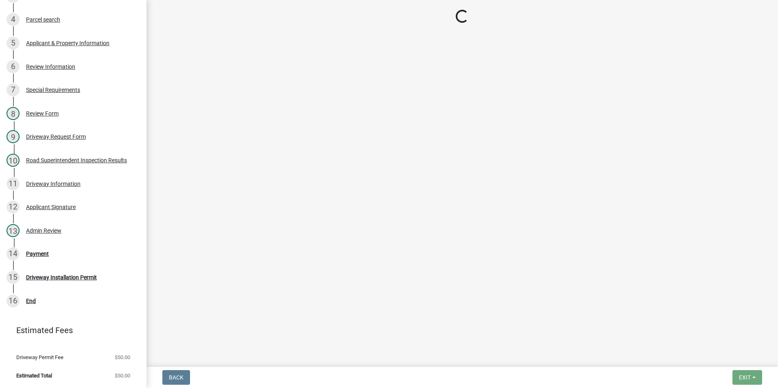
select select "3: 3"
